Goal: Find specific page/section: Find specific page/section

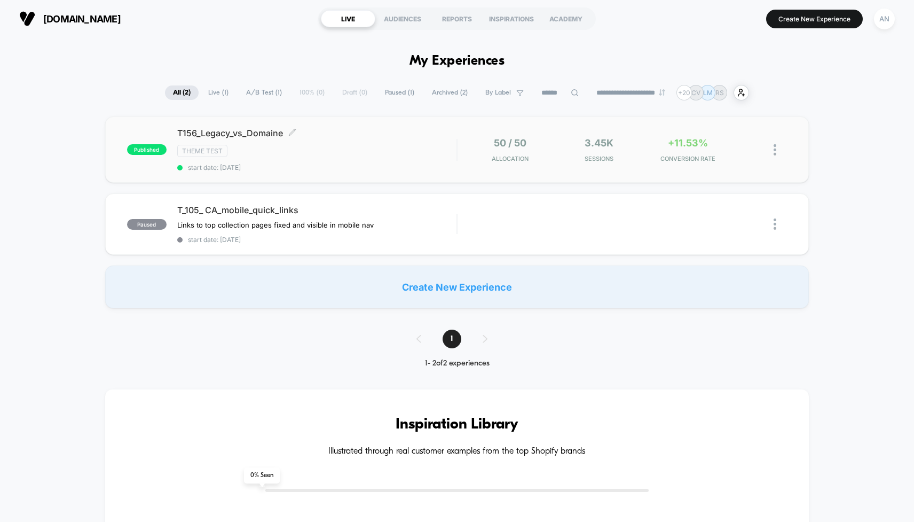
click at [230, 139] on div "T156_Legacy_vs_Domaine Click to edit experience details Click to edit experienc…" at bounding box center [316, 150] width 279 height 44
